Goal: Share content

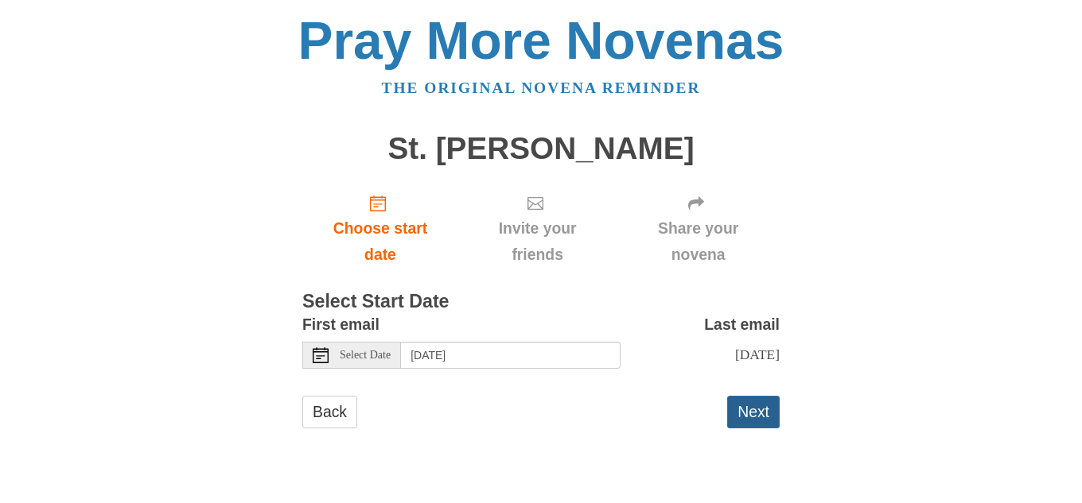
click at [770, 422] on button "Next" at bounding box center [753, 412] width 52 height 33
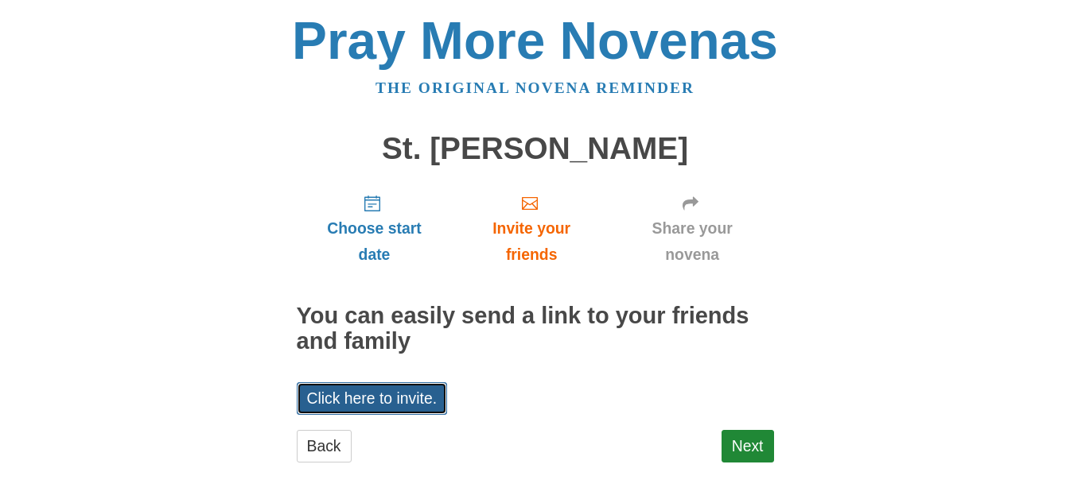
click at [383, 398] on link "Click here to invite." at bounding box center [372, 399] width 151 height 33
click at [737, 426] on div "Choose start date Invite your friends Share your novena You can easily send a l…" at bounding box center [535, 329] width 477 height 297
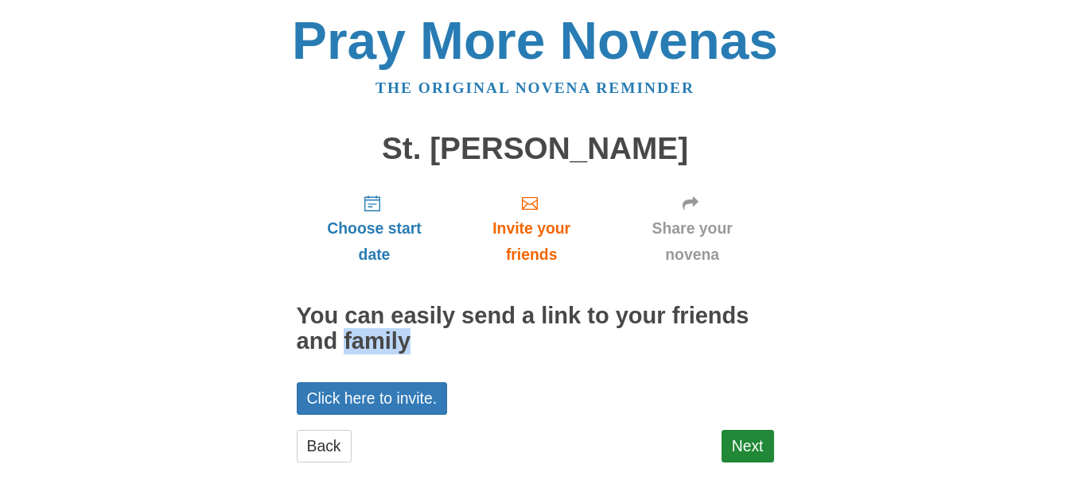
click at [739, 427] on div "Choose start date Invite your friends Share your novena You can easily send a l…" at bounding box center [535, 329] width 477 height 297
click at [744, 433] on link "Next" at bounding box center [747, 446] width 52 height 33
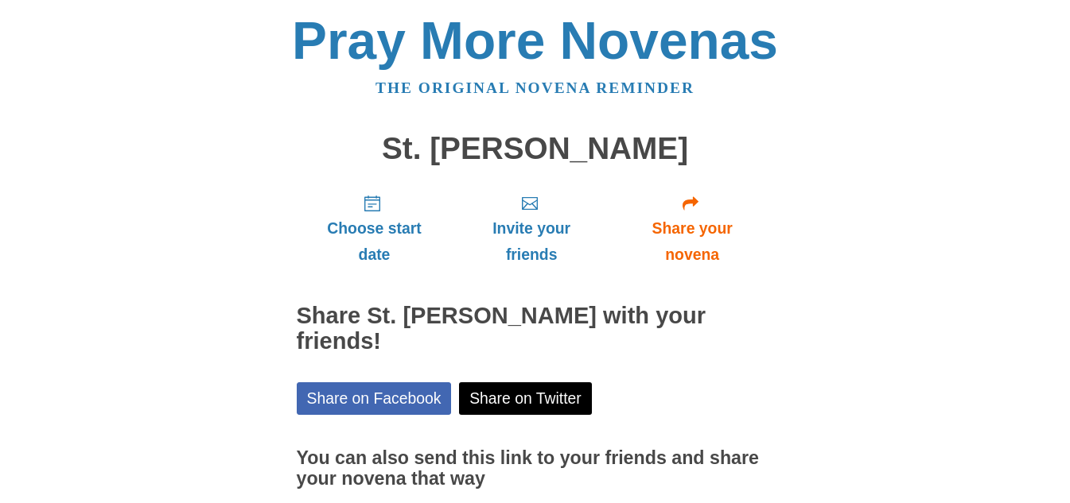
scroll to position [135, 0]
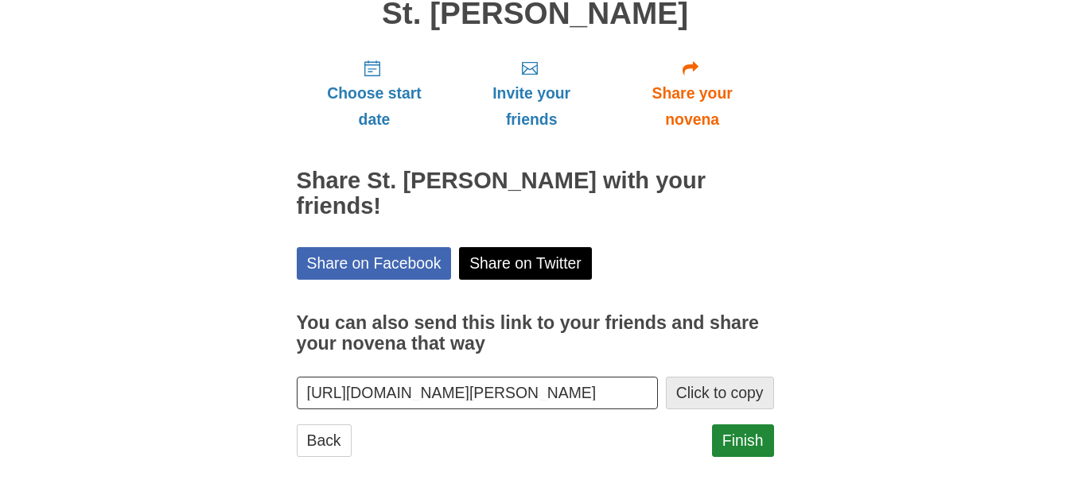
click at [740, 397] on button "Click to copy" at bounding box center [720, 393] width 108 height 33
click at [770, 446] on link "Finish" at bounding box center [743, 441] width 62 height 33
